Goal: Obtain resource: Obtain resource

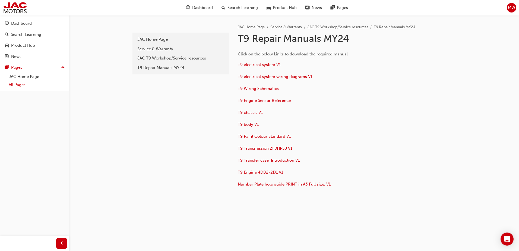
click at [19, 88] on link "All Pages" at bounding box center [37, 85] width 61 height 8
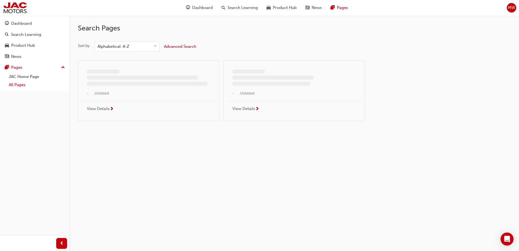
click at [18, 83] on link "All Pages" at bounding box center [37, 85] width 61 height 8
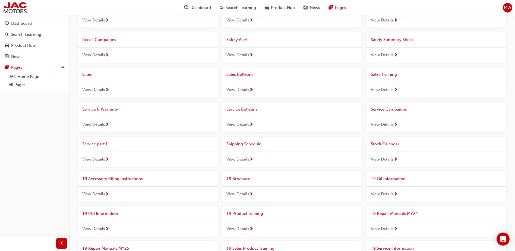
scroll to position [299, 0]
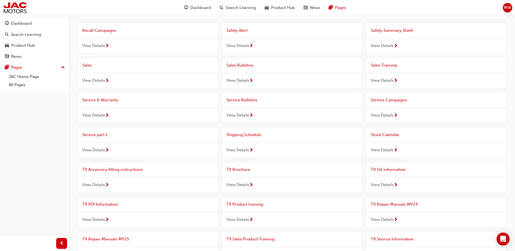
click at [95, 96] on div "Service & Warranty" at bounding box center [148, 100] width 140 height 15
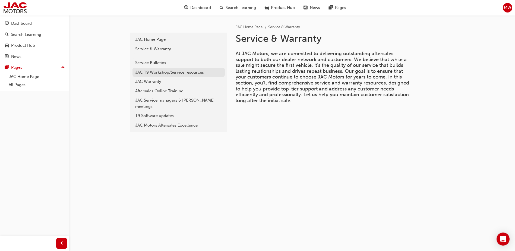
click at [196, 71] on div "JAC T9 Workshop/Service resources" at bounding box center [178, 72] width 87 height 6
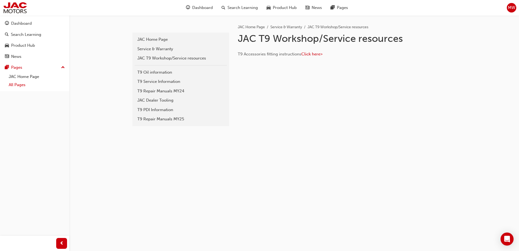
click at [24, 87] on link "All Pages" at bounding box center [37, 85] width 61 height 8
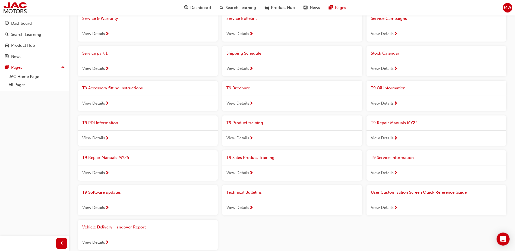
scroll to position [407, 0]
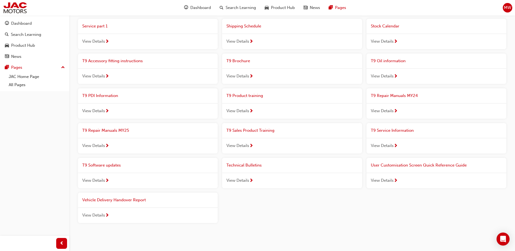
click at [381, 145] on span "View Details" at bounding box center [382, 146] width 23 height 6
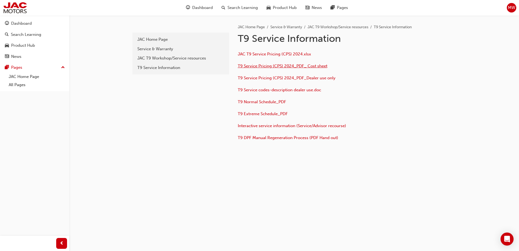
click at [304, 66] on span "T9 Service Pricing (CPS) 2024_PDF_ Cost sheet" at bounding box center [283, 66] width 90 height 5
